Goal: Task Accomplishment & Management: Complete application form

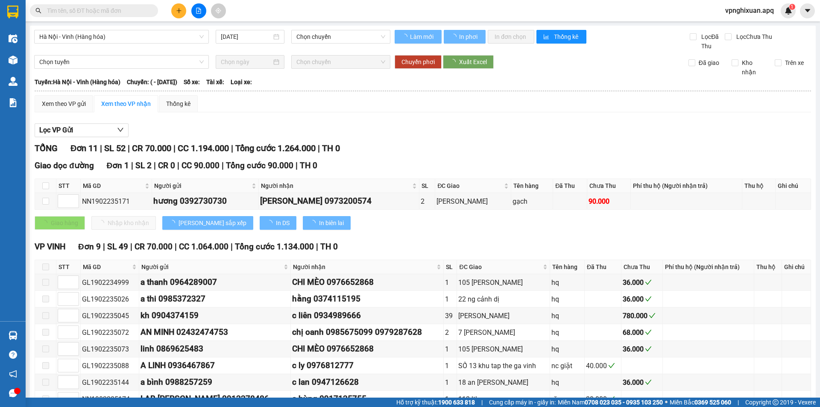
type input "[DATE]"
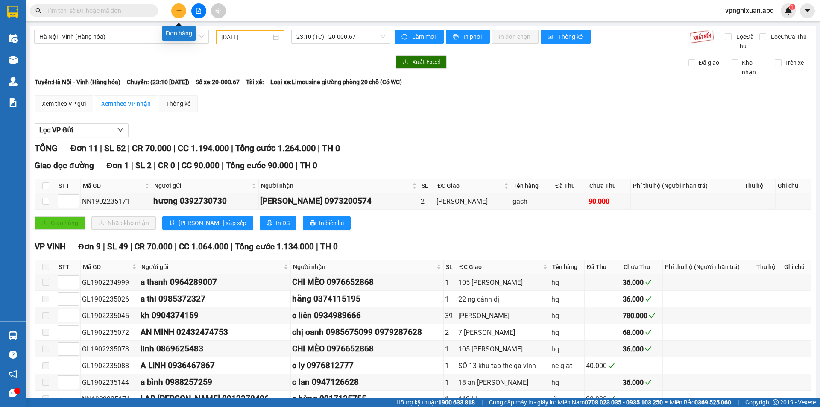
click at [182, 10] on button at bounding box center [178, 10] width 15 height 15
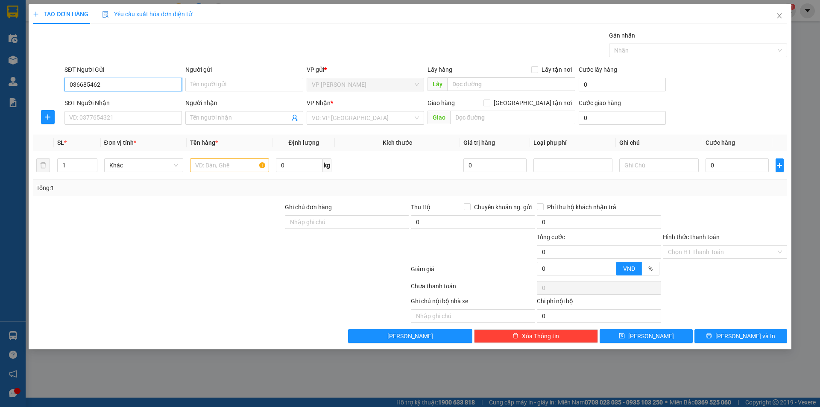
type input "0366854623"
click at [146, 100] on div "0366854623 - gì lài" at bounding box center [123, 101] width 107 height 9
type input "gì lài"
type input "0366854623"
click at [132, 117] on input "SĐT Người Nhận" at bounding box center [122, 118] width 117 height 14
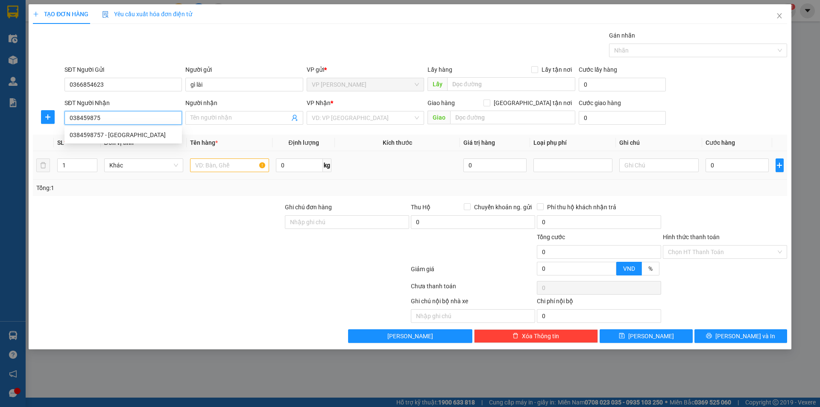
type input "0384598757"
click at [138, 137] on div "0384598757 - [GEOGRAPHIC_DATA]" at bounding box center [123, 134] width 107 height 9
type input "[PERSON_NAME]"
checkbox input "true"
type input "nhà A [GEOGRAPHIC_DATA] 1, [PERSON_NAME],[GEOGRAPHIC_DATA] ,[GEOGRAPHIC_DATA]"
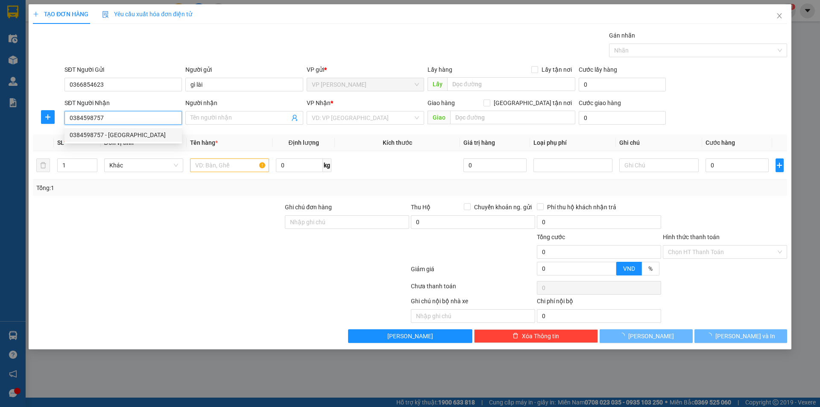
type input "40.000"
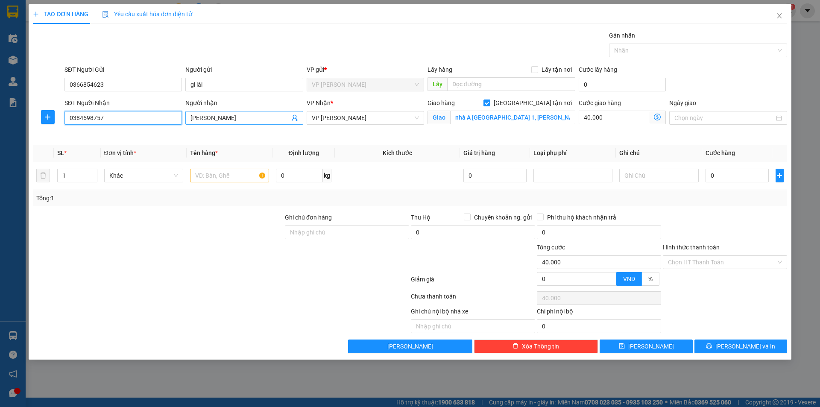
type input "0384598757"
click at [223, 116] on input "[PERSON_NAME]" at bounding box center [239, 117] width 99 height 9
type input "Bà Minh 0971037256"
click at [572, 120] on input "nhà A [GEOGRAPHIC_DATA] 1, [PERSON_NAME],[GEOGRAPHIC_DATA] ,[GEOGRAPHIC_DATA]" at bounding box center [512, 118] width 125 height 14
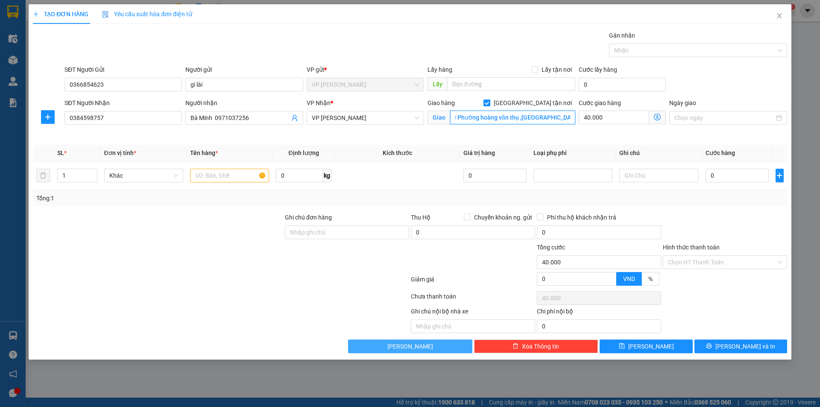
scroll to position [0, 97]
click at [556, 117] on input "Phòng 409 nhà Acầu thang 3,Đền lừ Phường hoàng văn thụ ,[GEOGRAPHIC_DATA] ," at bounding box center [512, 118] width 125 height 14
click at [569, 118] on input "Phòng 409 nhà Acầu thang 3,Đền lừ Phường hoàng văn thụ ,[GEOGRAPHIC_DATA] ," at bounding box center [512, 118] width 125 height 14
type input "Phòng 409 nhà Acầu thang 3,Đền lừ Phường hoàng văn thụ ,[GEOGRAPHIC_DATA][PERSO…"
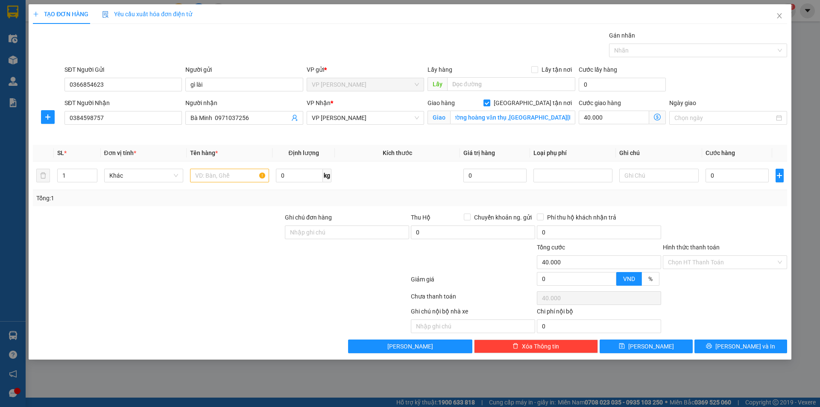
scroll to position [0, 0]
click at [658, 115] on icon "dollar-circle" at bounding box center [657, 117] width 7 height 7
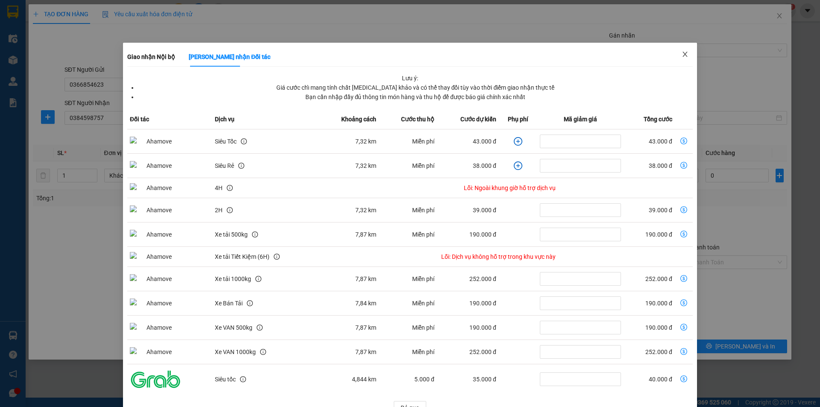
drag, startPoint x: 680, startPoint y: 54, endPoint x: 632, endPoint y: 66, distance: 50.2
click at [682, 54] on icon "close" at bounding box center [684, 54] width 5 height 5
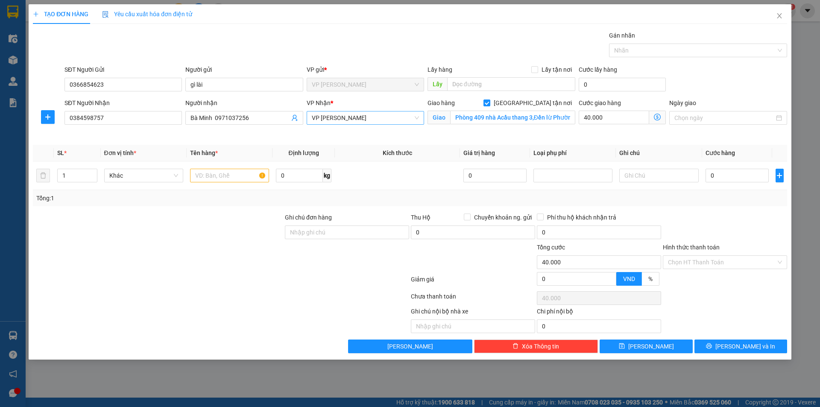
click at [351, 117] on span "VP [PERSON_NAME]" at bounding box center [365, 117] width 107 height 13
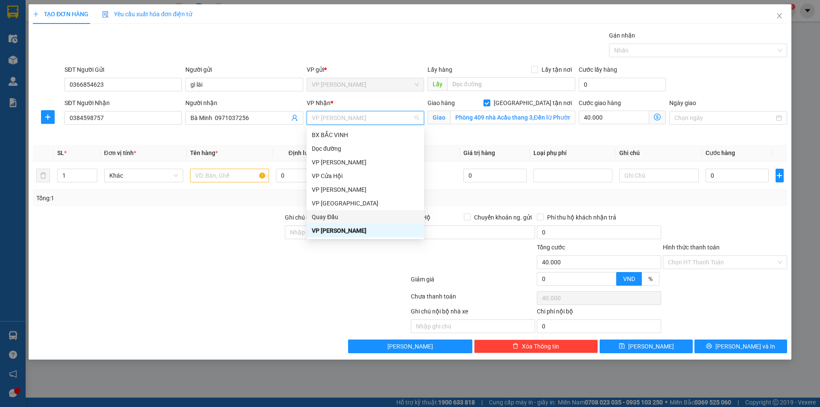
scroll to position [84, 0]
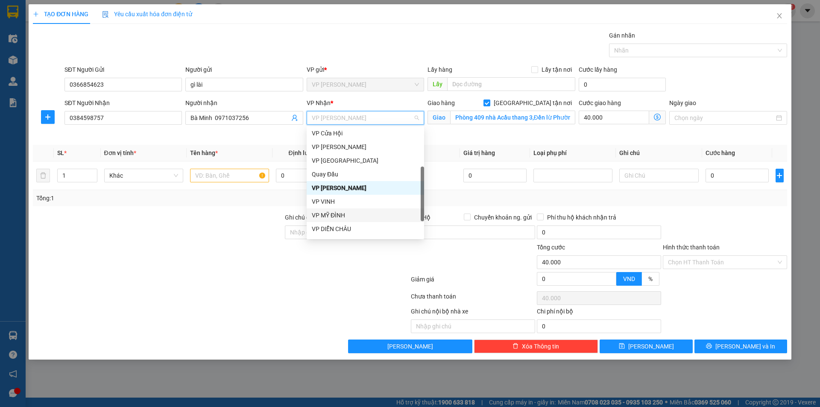
click at [342, 215] on div "VP MỸ ĐÌNH" at bounding box center [365, 215] width 107 height 9
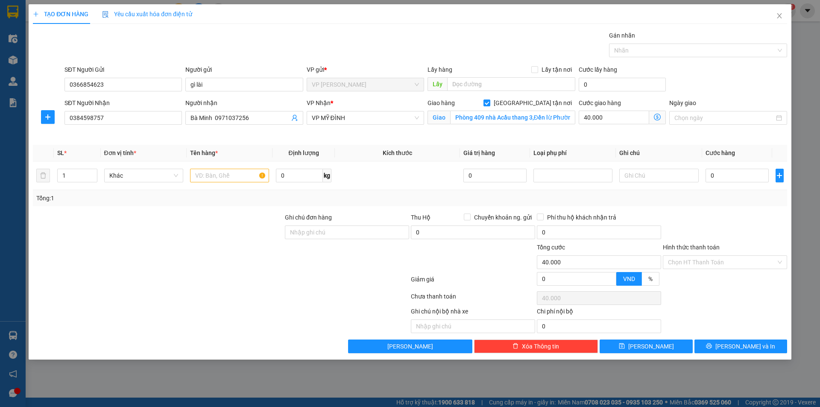
click at [656, 118] on icon "dollar-circle" at bounding box center [657, 117] width 7 height 7
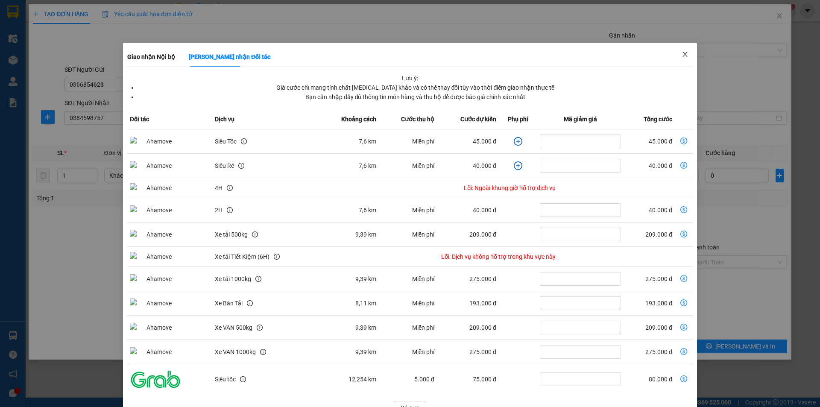
drag, startPoint x: 680, startPoint y: 54, endPoint x: 592, endPoint y: 77, distance: 91.2
click at [674, 55] on span "Close" at bounding box center [685, 55] width 24 height 24
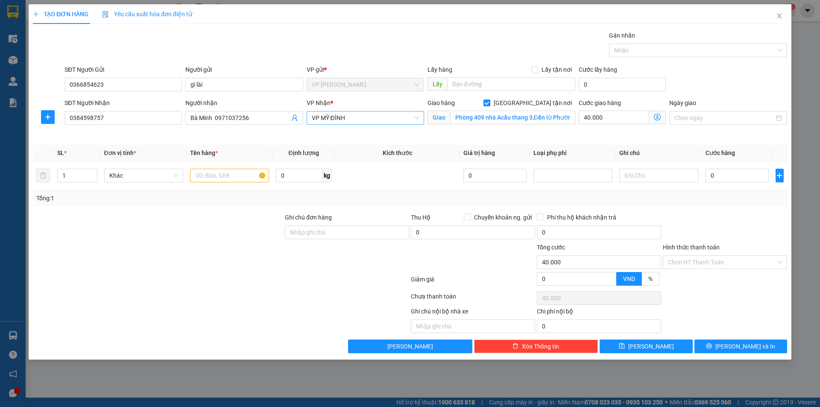
click at [357, 118] on span "VP MỸ ĐÌNH" at bounding box center [365, 117] width 107 height 13
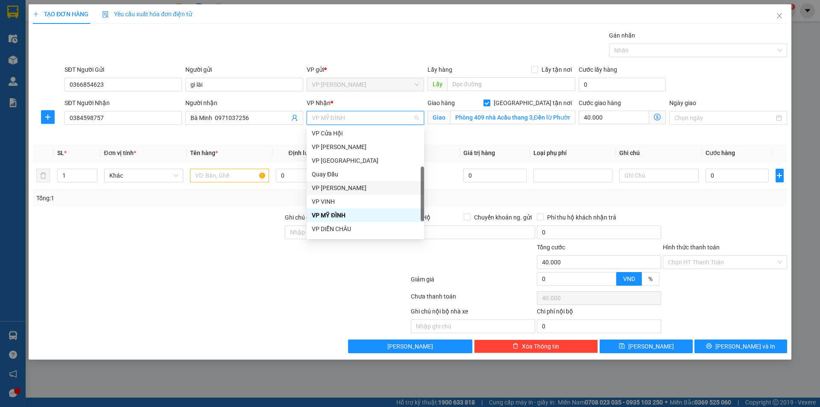
drag, startPoint x: 339, startPoint y: 190, endPoint x: 345, endPoint y: 186, distance: 6.7
click at [340, 189] on div "VP [PERSON_NAME]" at bounding box center [365, 187] width 107 height 9
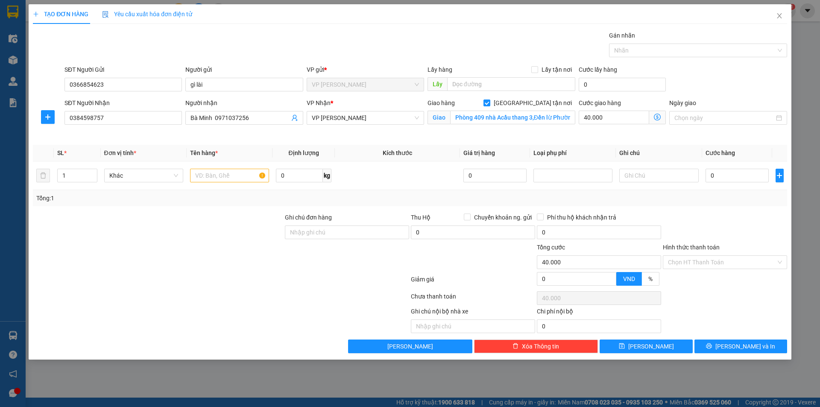
click at [658, 114] on icon "dollar-circle" at bounding box center [657, 117] width 7 height 7
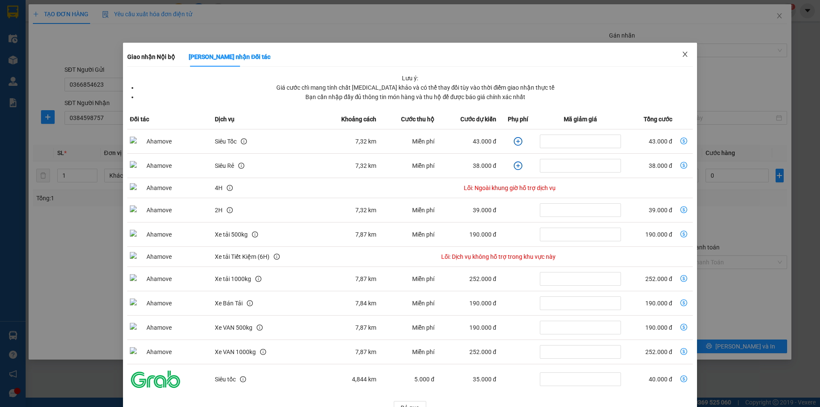
drag, startPoint x: 682, startPoint y: 53, endPoint x: 634, endPoint y: 83, distance: 56.2
click at [682, 53] on icon "close" at bounding box center [685, 54] width 7 height 7
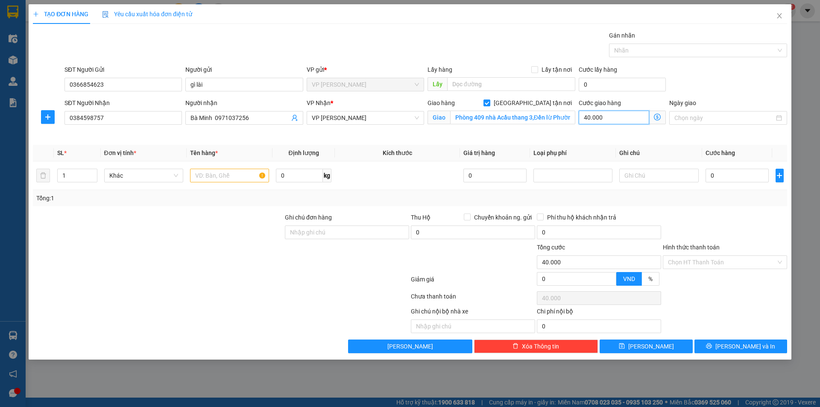
click at [606, 116] on input "40.000" at bounding box center [614, 118] width 70 height 14
type input "0"
type input "2"
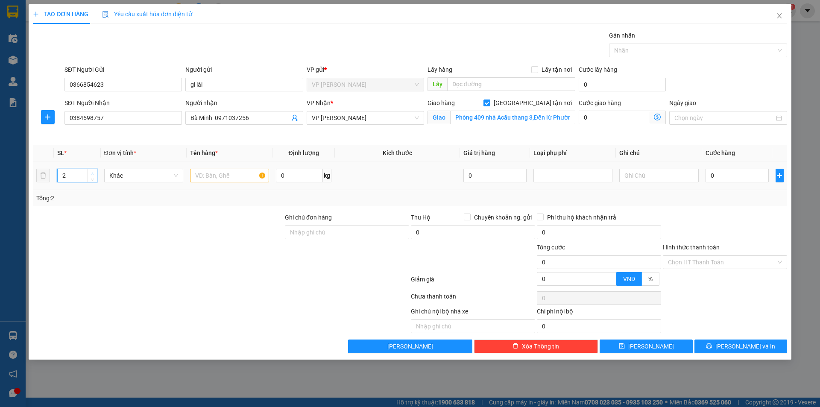
click at [94, 171] on span "up" at bounding box center [92, 173] width 5 height 5
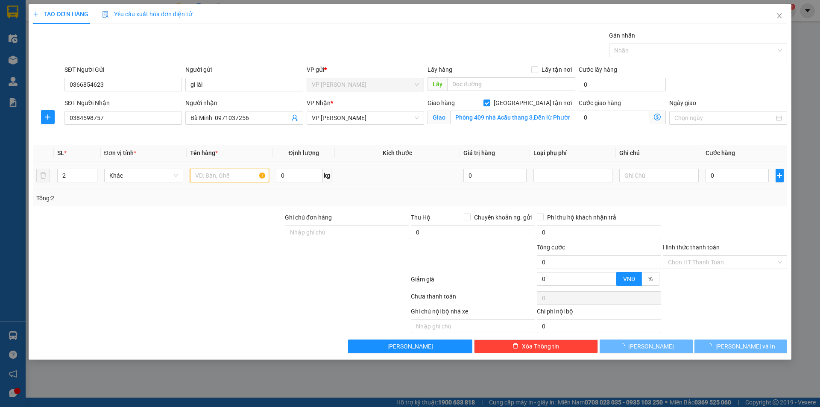
click at [224, 176] on input "text" at bounding box center [229, 176] width 79 height 14
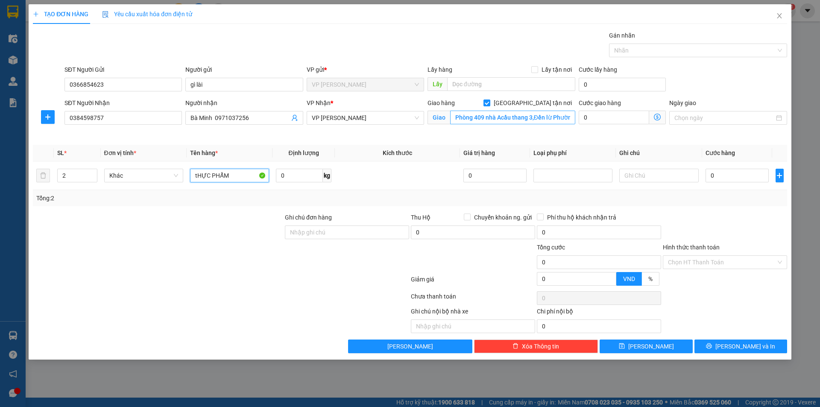
type input "tHỰC PHẨM"
click at [502, 117] on input "Phòng 409 nhà Acầu thang 3,Đền lừ Phường hoàng văn thụ ,[GEOGRAPHIC_DATA][PERSO…" at bounding box center [512, 118] width 125 height 14
click at [492, 115] on input "Phòng 409 nhà Acầu thang 3,Đền lừ Phường hoàng văn thụ ,[GEOGRAPHIC_DATA][PERSO…" at bounding box center [512, 118] width 125 height 14
click at [502, 116] on input "Phòng 409 nhà Acầu thang 3,Đền lừ Phường hoàng văn thụ ,[GEOGRAPHIC_DATA][PERSO…" at bounding box center [512, 118] width 125 height 14
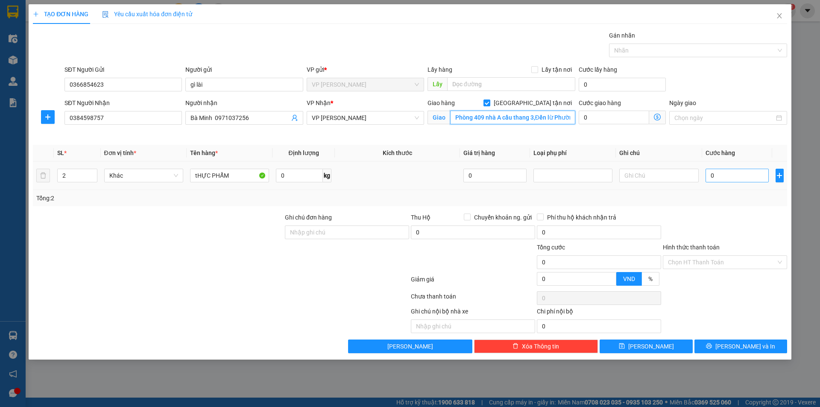
type input "Phòng 409 nhà A cầu thang 3,Đền lừ Phường hoàng văn thụ ,[GEOGRAPHIC_DATA][PERS…"
click at [732, 174] on input "0" at bounding box center [737, 176] width 64 height 14
type input "9"
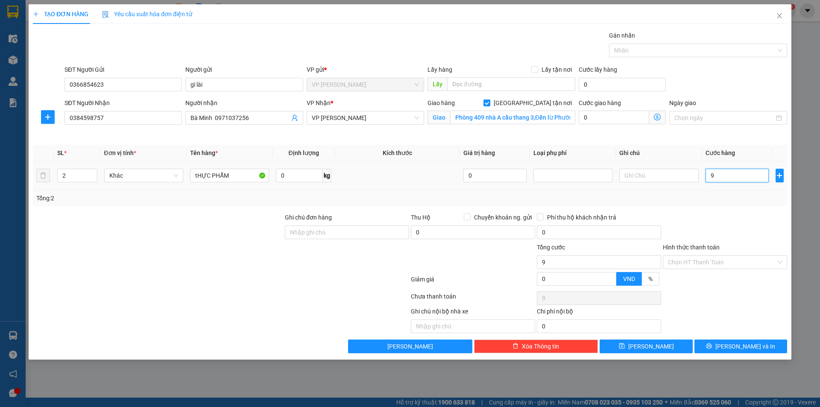
type input "90"
type input "900"
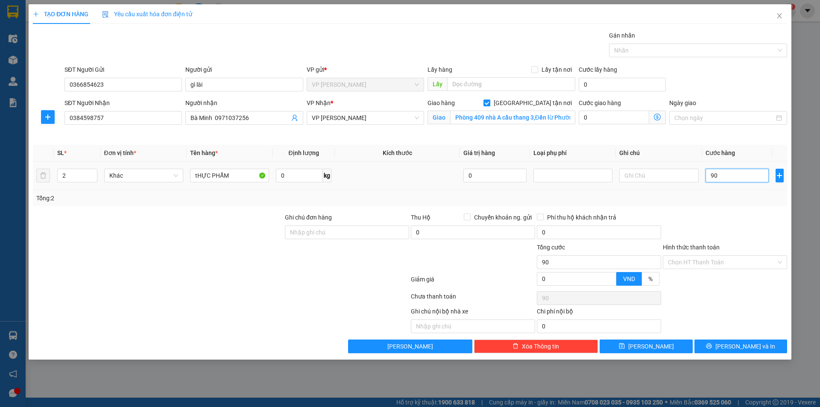
type input "900"
type input "9.000"
type input "90.000"
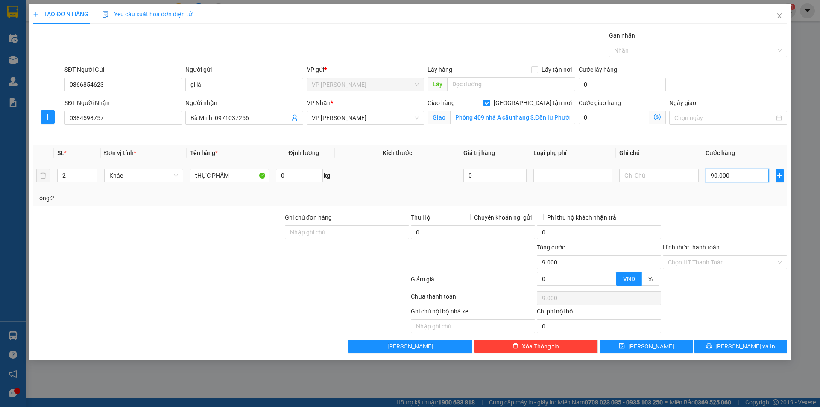
type input "90.000"
click at [196, 176] on input "tHỰC PHẨM" at bounding box center [229, 176] width 79 height 14
click at [197, 175] on input "tHỰC PHẨM" at bounding box center [229, 176] width 79 height 14
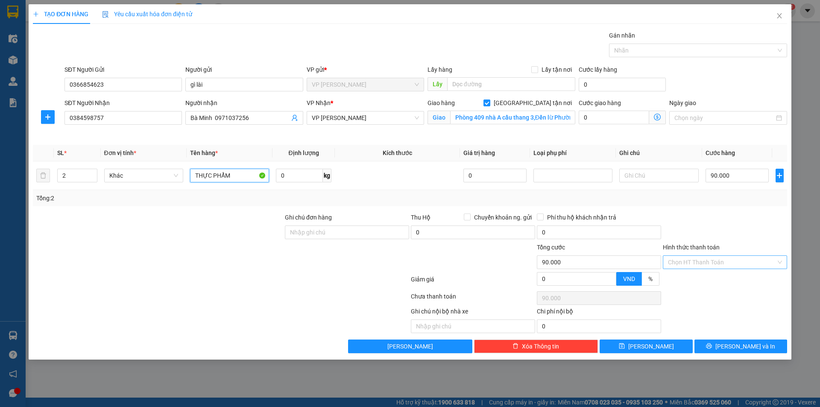
type input "THỰC PHẨM"
click at [721, 260] on input "Hình thức thanh toán" at bounding box center [722, 262] width 108 height 13
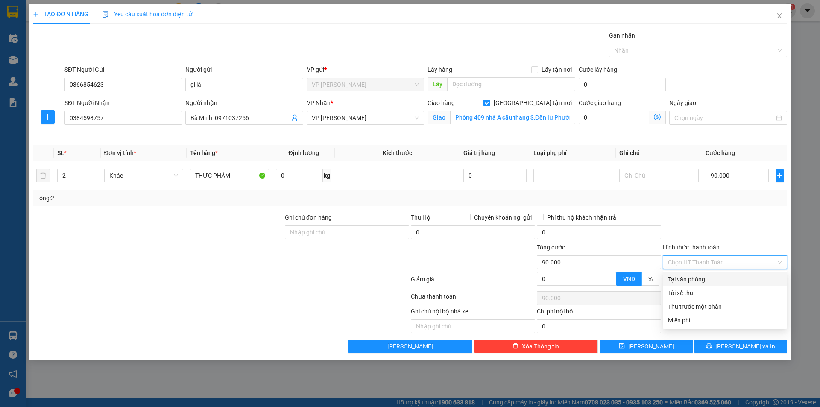
click at [705, 281] on div "Tại văn phòng" at bounding box center [725, 279] width 114 height 9
type input "0"
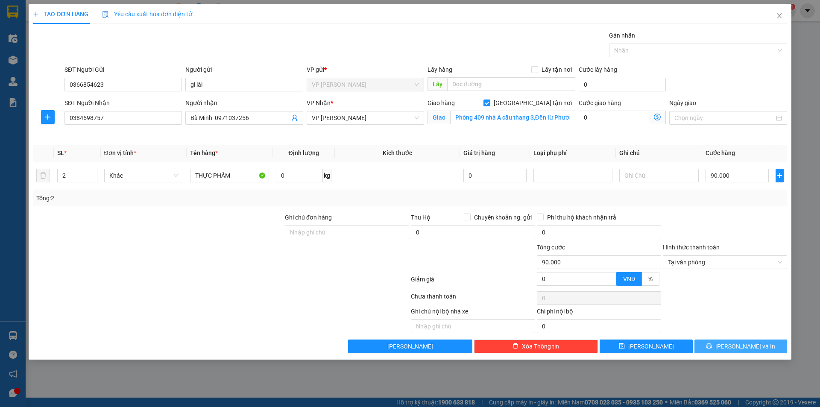
click at [747, 344] on span "[PERSON_NAME] và In" at bounding box center [745, 346] width 60 height 9
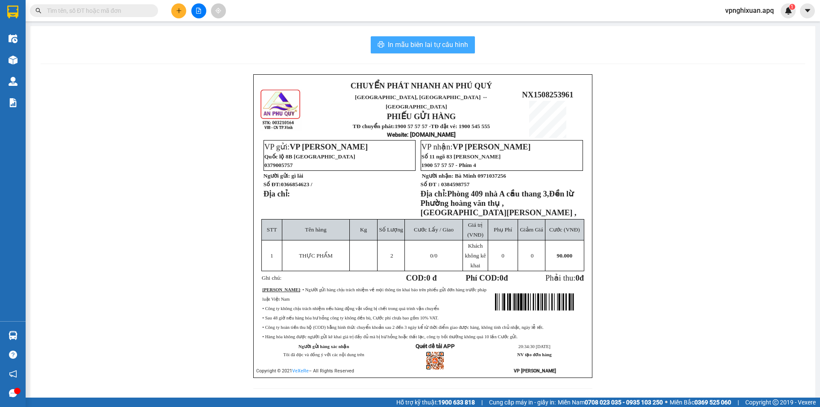
click at [425, 39] on button "In mẫu biên lai tự cấu hình" at bounding box center [423, 44] width 104 height 17
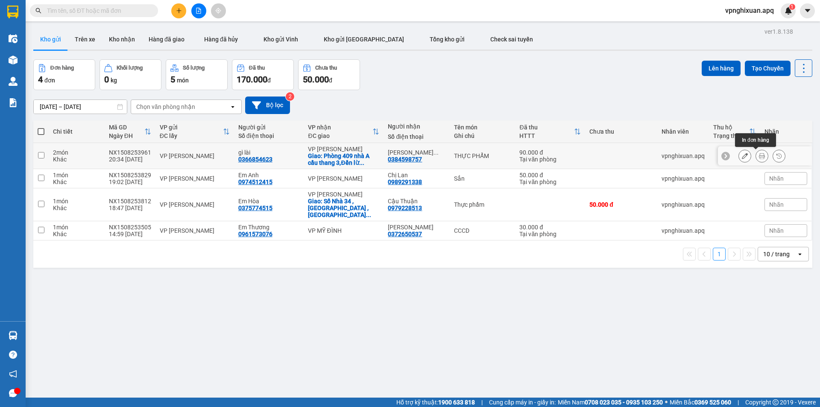
click at [759, 154] on icon at bounding box center [762, 156] width 6 height 6
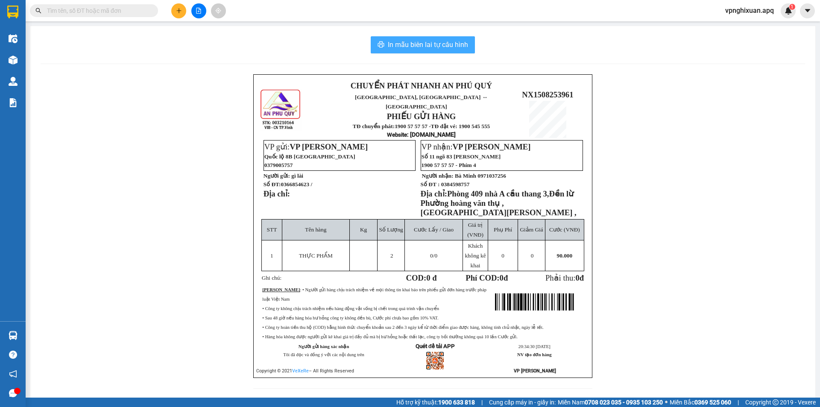
drag, startPoint x: 410, startPoint y: 42, endPoint x: 439, endPoint y: 62, distance: 34.9
click at [411, 42] on span "In mẫu biên lai tự cấu hình" at bounding box center [428, 44] width 80 height 11
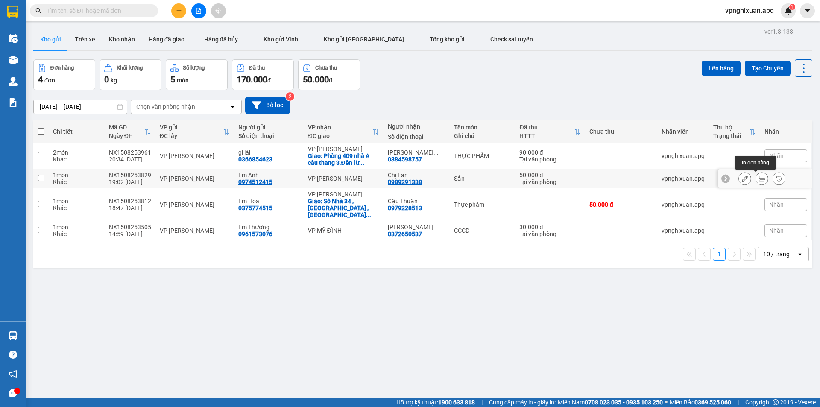
click at [759, 178] on icon at bounding box center [762, 179] width 6 height 6
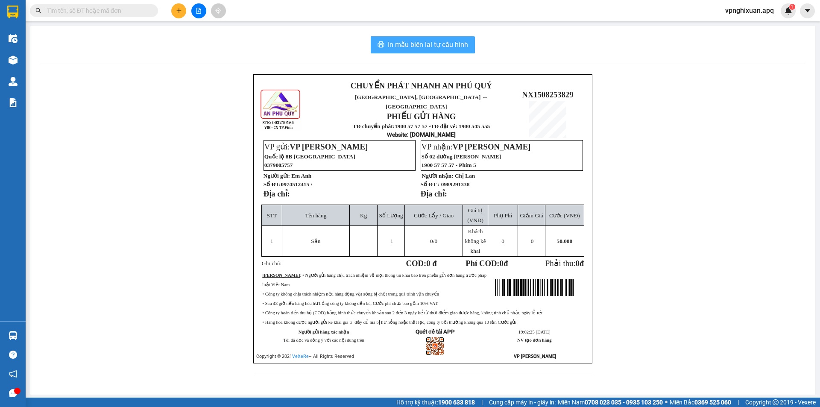
click at [425, 42] on span "In mẫu biên lai tự cấu hình" at bounding box center [428, 44] width 80 height 11
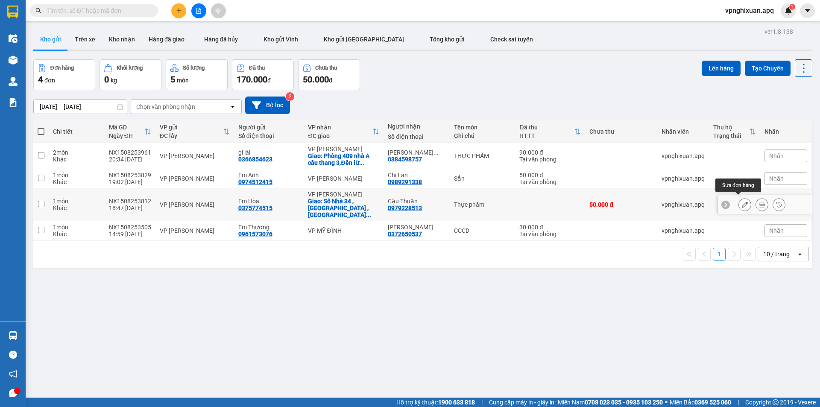
click at [739, 203] on button at bounding box center [745, 204] width 12 height 15
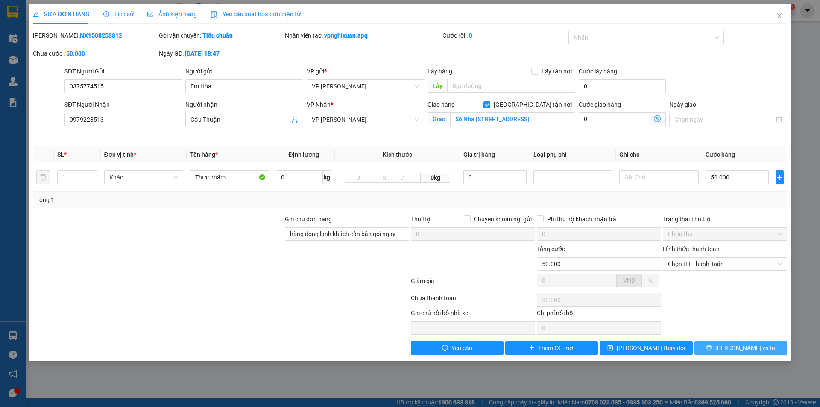
click at [743, 346] on span "[PERSON_NAME] và In" at bounding box center [745, 347] width 60 height 9
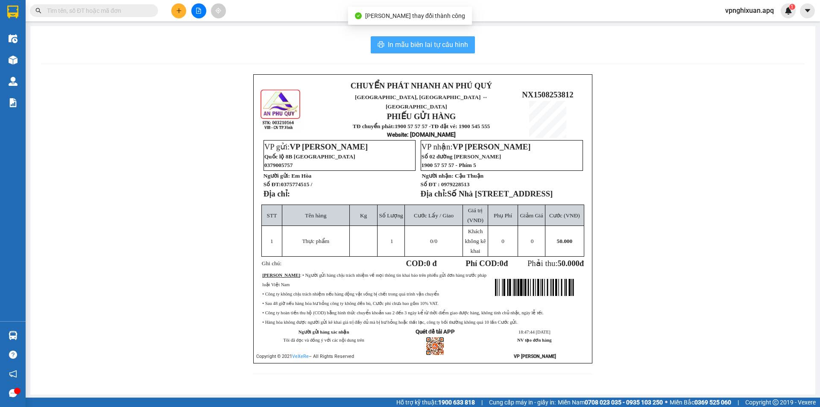
click at [427, 41] on span "In mẫu biên lai tự cấu hình" at bounding box center [428, 44] width 80 height 11
